Goal: Download file/media

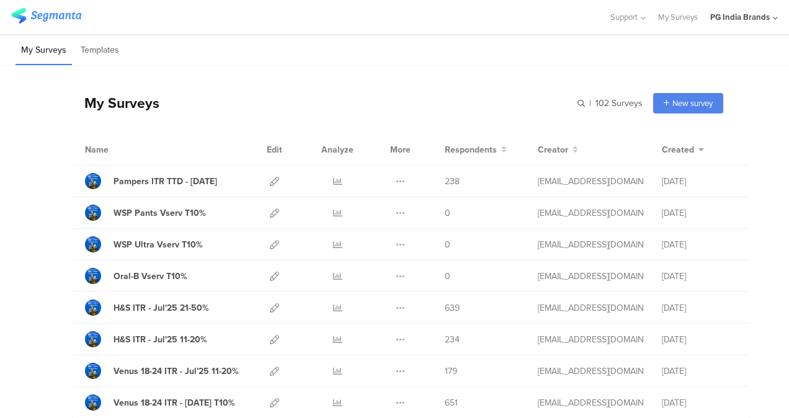
scroll to position [220, 0]
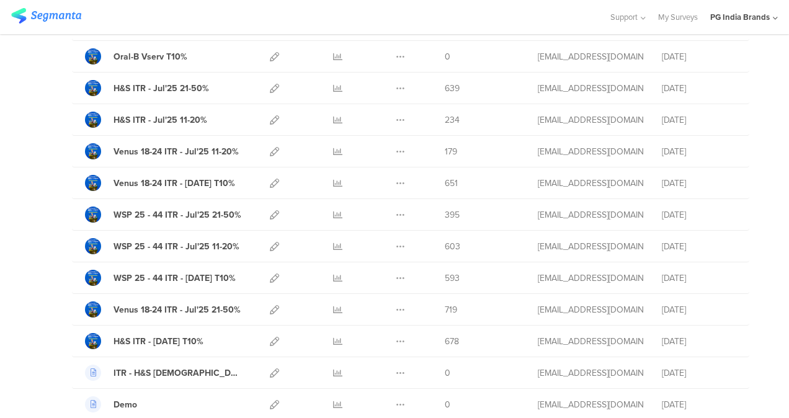
click at [491, 15] on div at bounding box center [304, 17] width 586 height 20
click at [368, 16] on div at bounding box center [304, 17] width 586 height 20
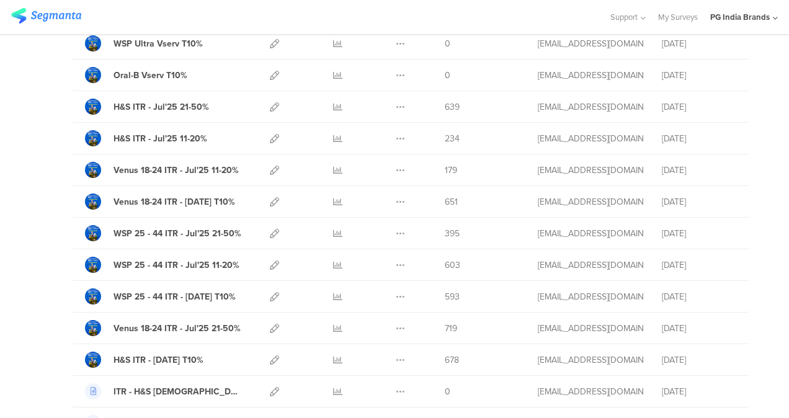
scroll to position [198, 0]
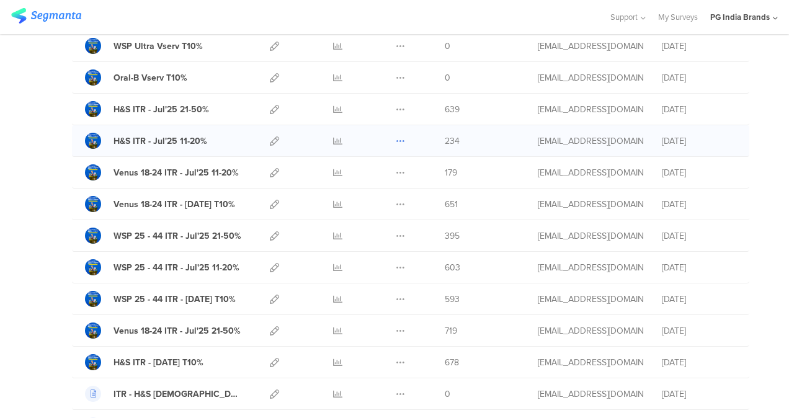
click at [396, 139] on icon at bounding box center [400, 140] width 9 height 9
click at [369, 195] on link "Export" at bounding box center [376, 195] width 68 height 22
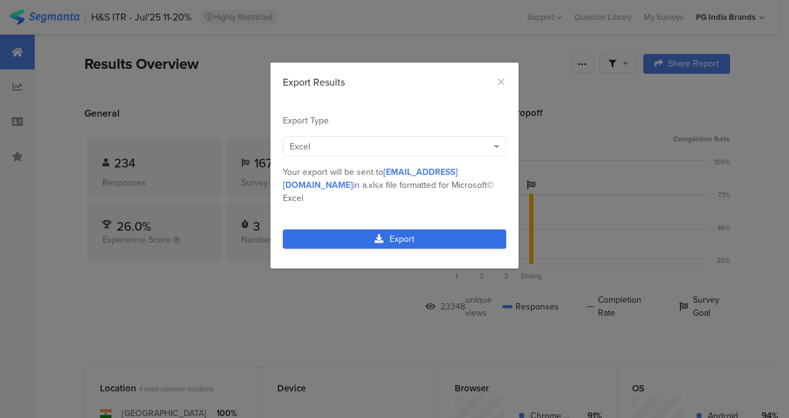
click at [396, 229] on link "Export" at bounding box center [394, 238] width 223 height 19
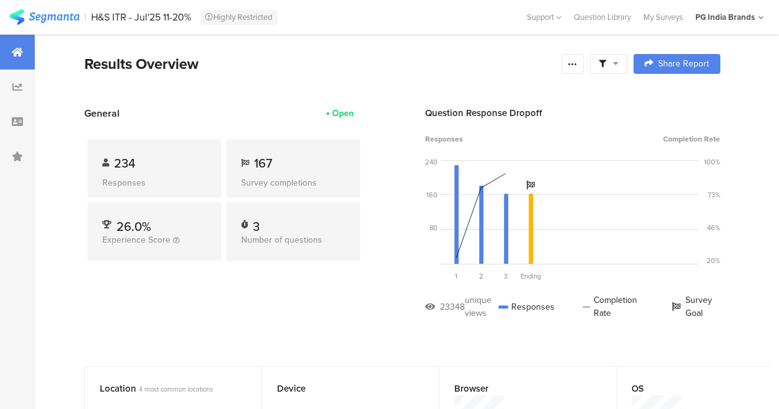
click at [69, 20] on img at bounding box center [44, 17] width 70 height 16
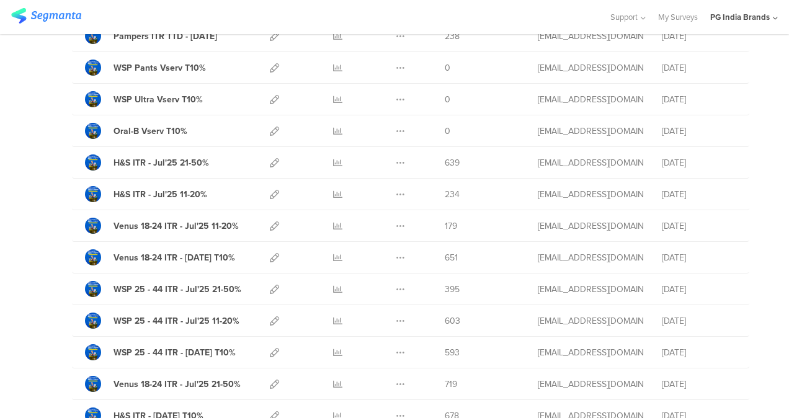
scroll to position [139, 0]
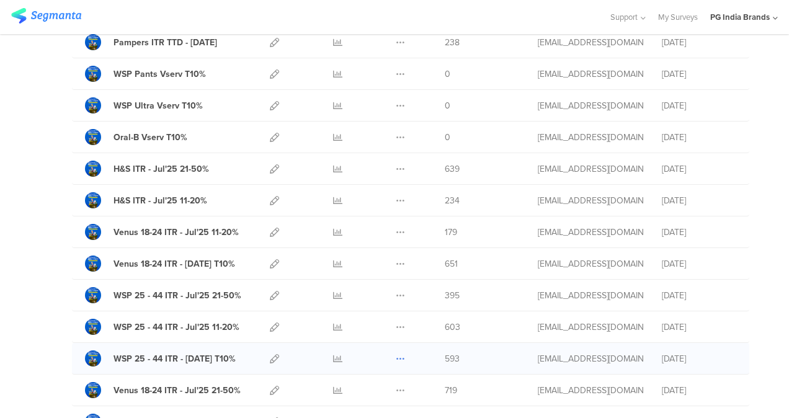
click at [396, 355] on icon at bounding box center [400, 358] width 9 height 9
click at [376, 410] on link "Export" at bounding box center [376, 412] width 68 height 22
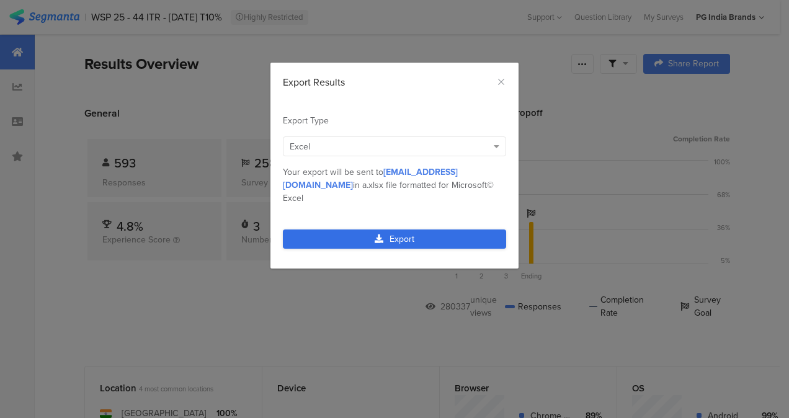
click at [419, 229] on link "Export" at bounding box center [394, 238] width 223 height 19
